Goal: Task Accomplishment & Management: Complete application form

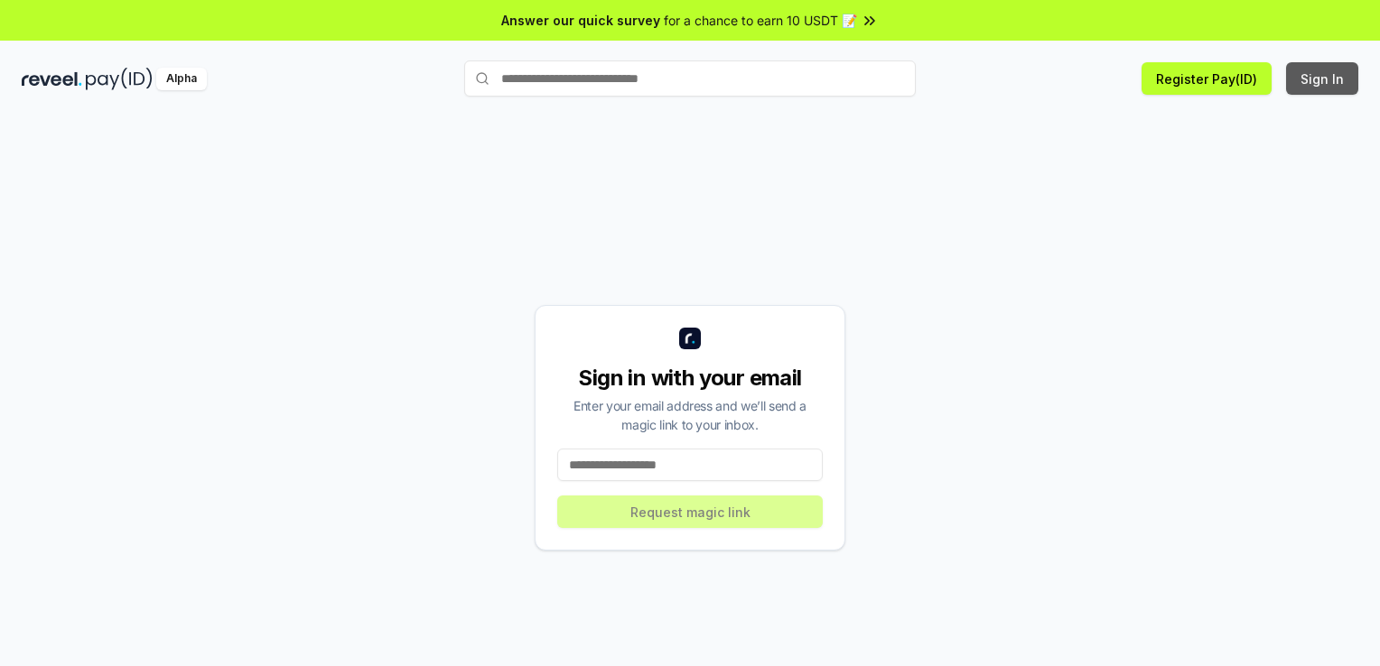
click at [1326, 79] on button "Sign In" at bounding box center [1322, 78] width 72 height 33
click at [691, 468] on input at bounding box center [689, 465] width 265 height 33
type input "**********"
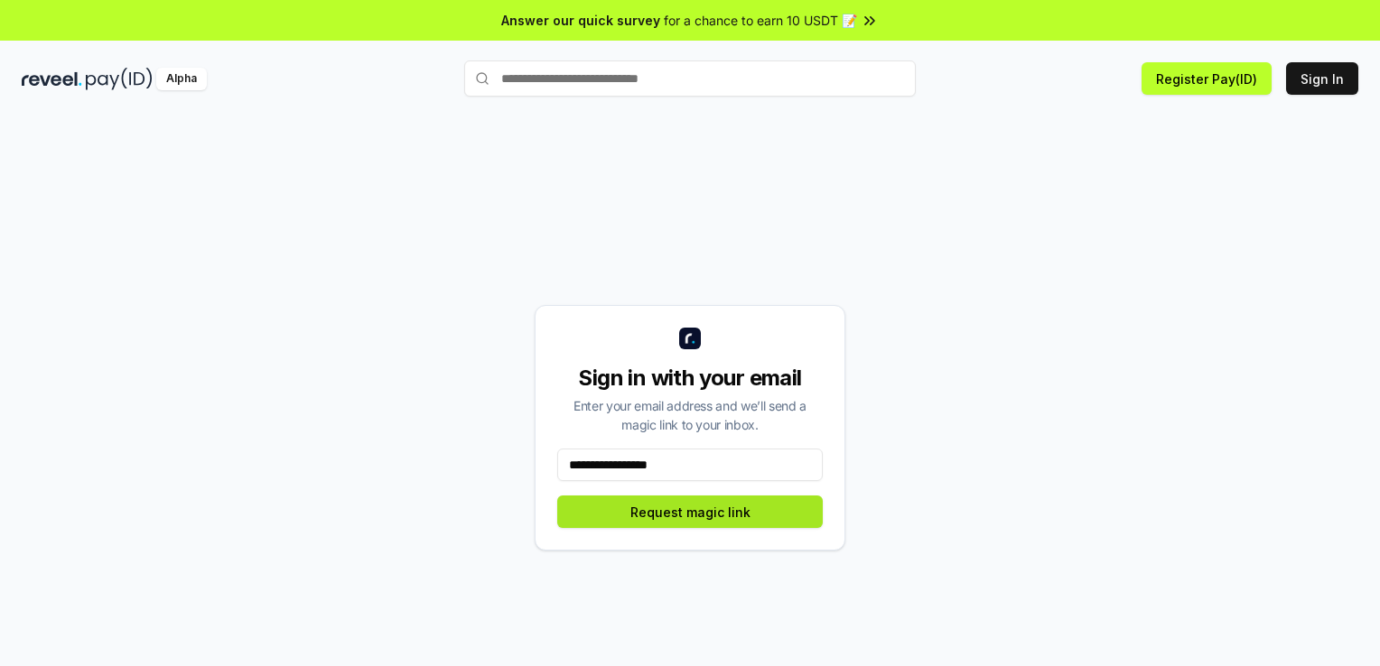
click at [643, 517] on button "Request magic link" at bounding box center [689, 512] width 265 height 33
